Goal: Task Accomplishment & Management: Use online tool/utility

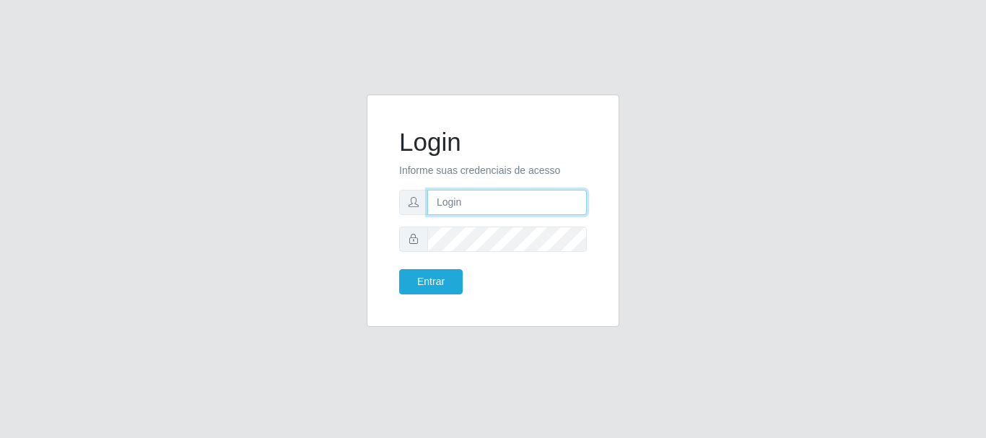
click at [500, 206] on input "text" at bounding box center [506, 202] width 159 height 25
type input "ritaiwof@b5"
click at [399, 269] on button "Entrar" at bounding box center [430, 281] width 63 height 25
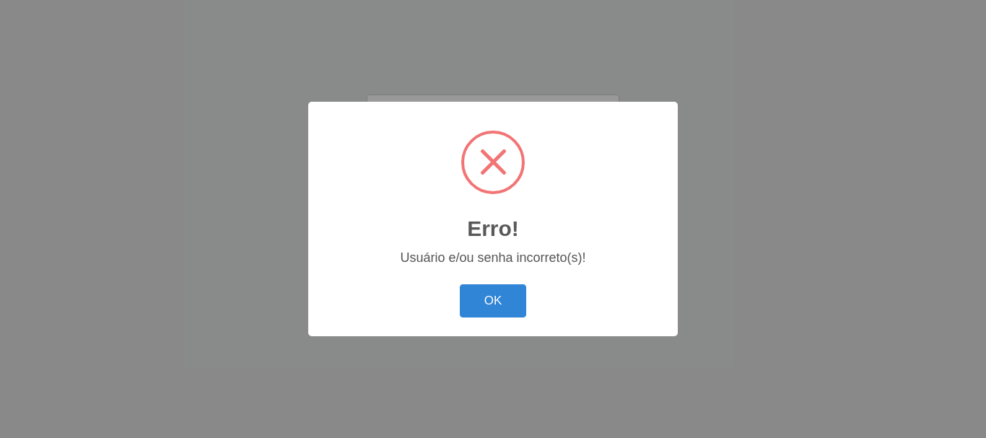
click at [487, 242] on div "Erro! ×" at bounding box center [493, 183] width 341 height 134
click at [486, 314] on button "OK" at bounding box center [493, 301] width 67 height 34
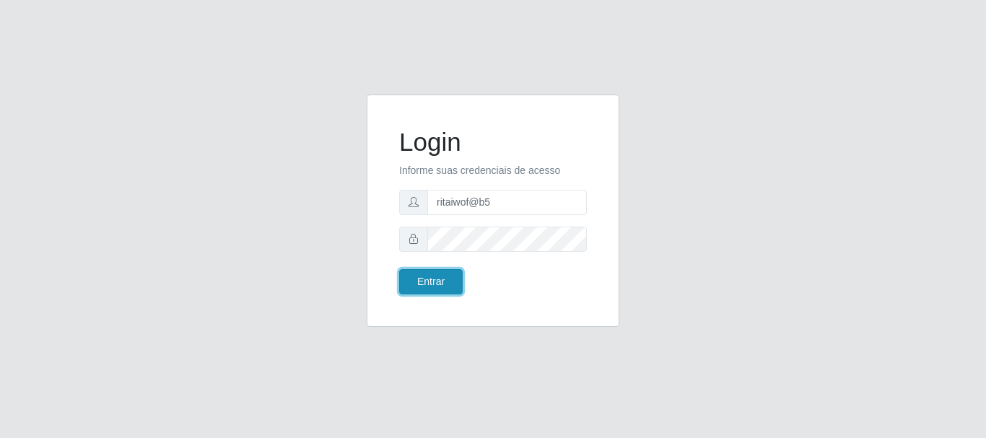
click at [420, 283] on button "Entrar" at bounding box center [430, 281] width 63 height 25
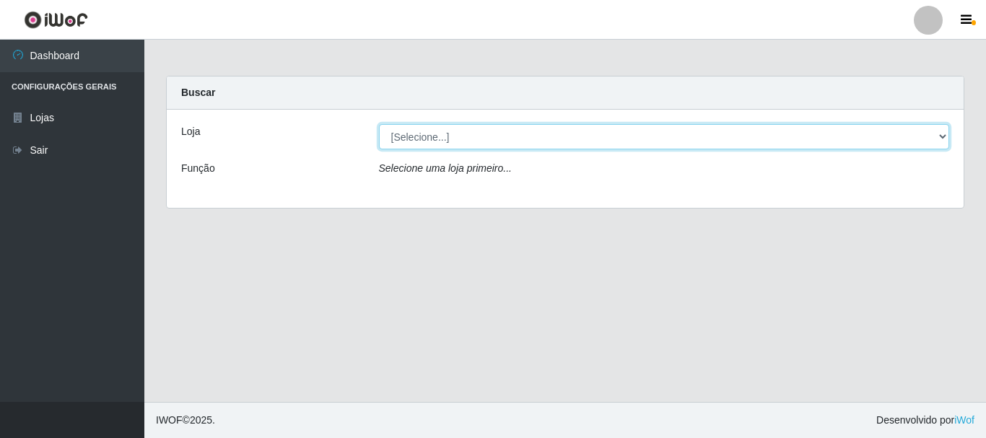
click at [943, 134] on select "[Selecione...] Bemais Supermercados - B5 Anatólia" at bounding box center [664, 136] width 571 height 25
select select "405"
click at [379, 124] on select "[Selecione...] Bemais Supermercados - B5 Anatólia" at bounding box center [664, 136] width 571 height 25
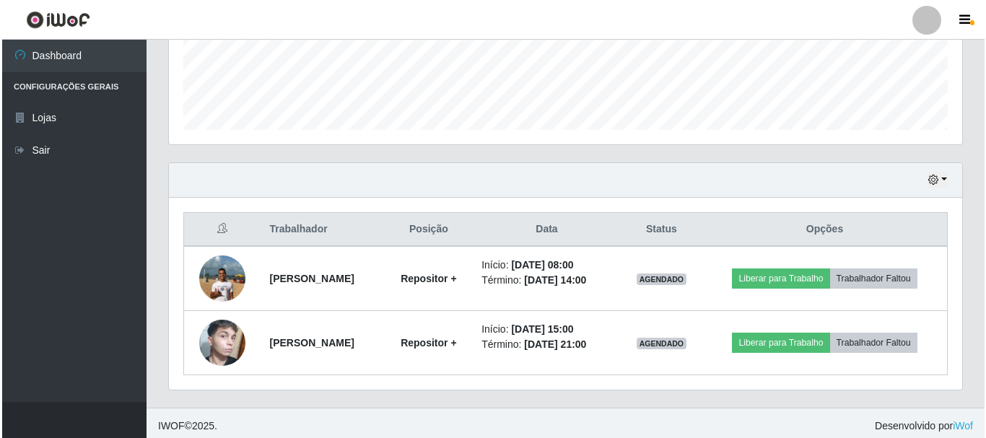
scroll to position [392, 0]
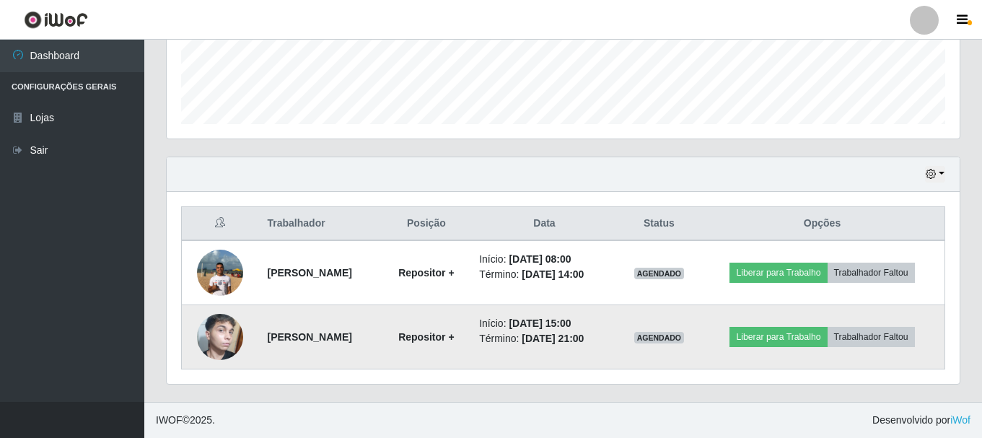
click at [222, 324] on img at bounding box center [220, 337] width 46 height 76
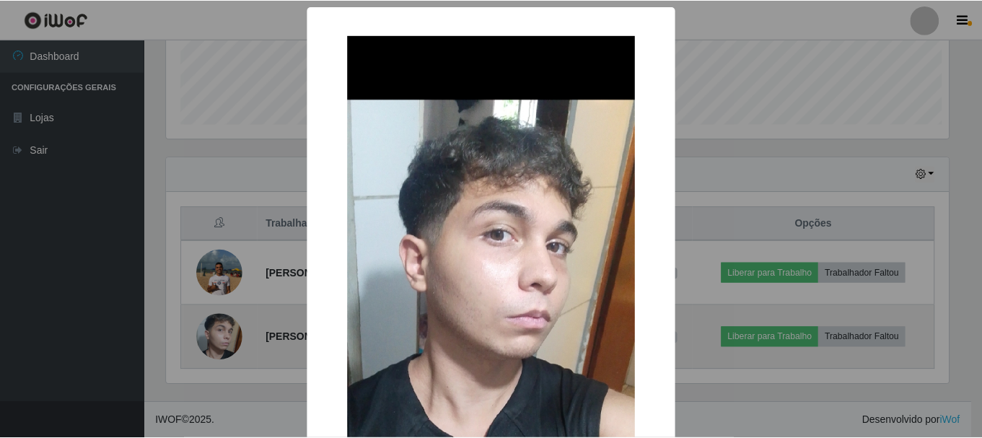
scroll to position [299, 786]
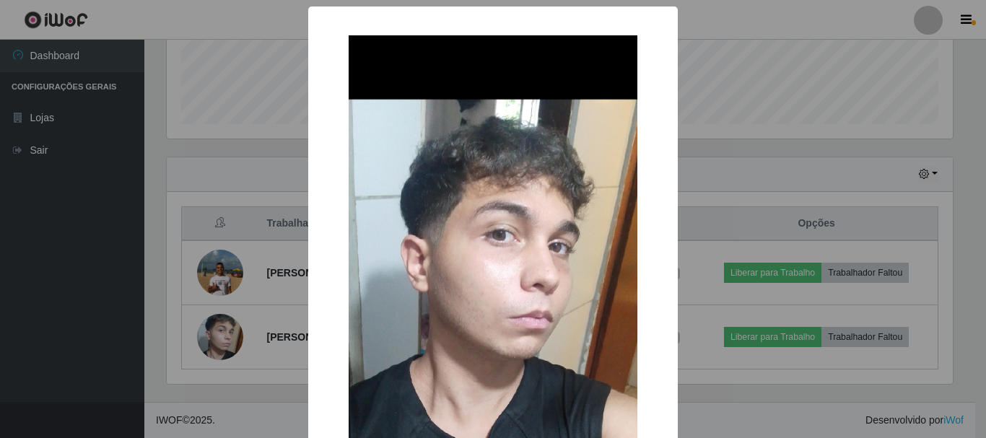
drag, startPoint x: 222, startPoint y: 323, endPoint x: 225, endPoint y: 306, distance: 17.6
click at [222, 322] on div "× OK Cancel" at bounding box center [493, 219] width 986 height 438
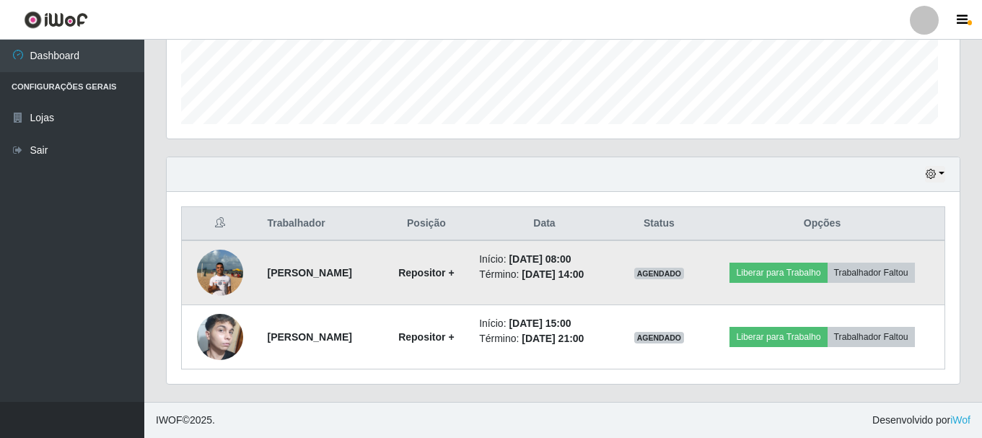
scroll to position [299, 793]
click at [228, 278] on img at bounding box center [220, 272] width 46 height 61
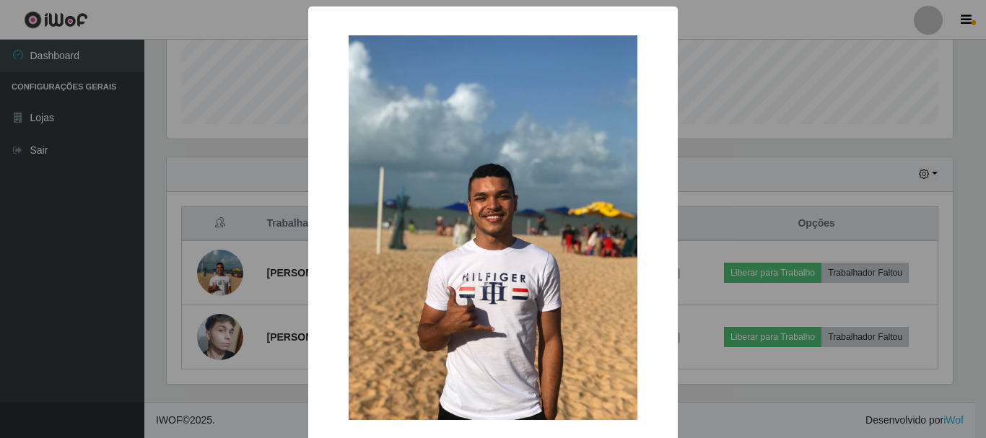
click at [229, 278] on div "× OK Cancel" at bounding box center [493, 219] width 986 height 438
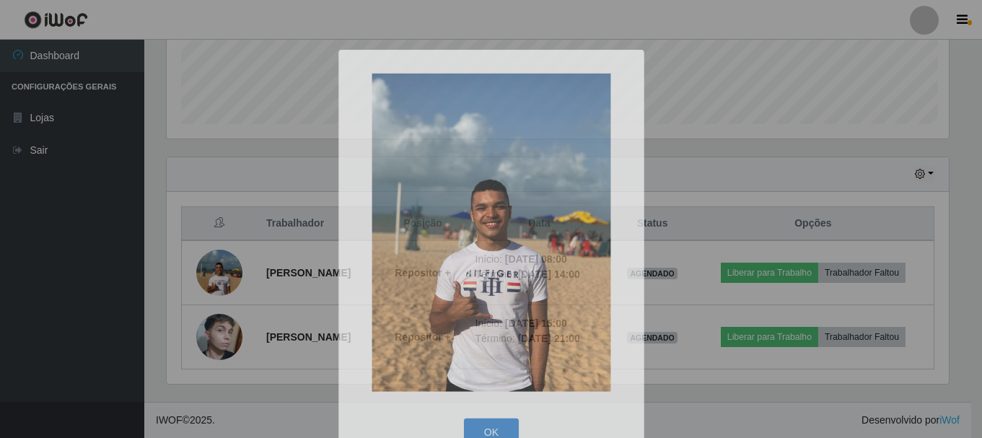
scroll to position [299, 793]
